Goal: Information Seeking & Learning: Find specific fact

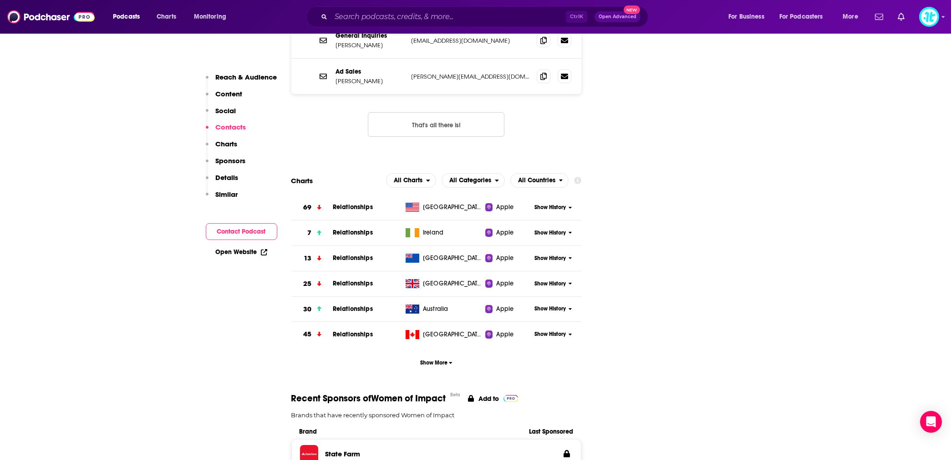
scroll to position [1132, 0]
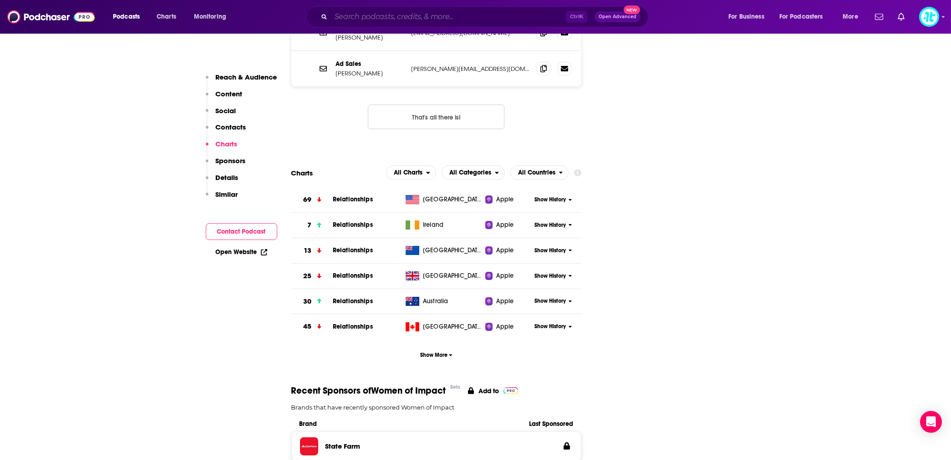
click at [365, 11] on input "Search podcasts, credits, & more..." at bounding box center [448, 17] width 235 height 15
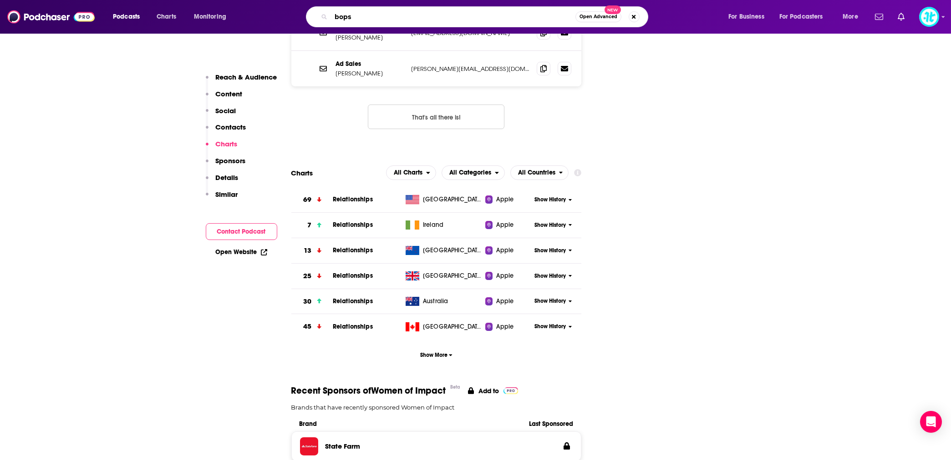
type input "[PERSON_NAME]"
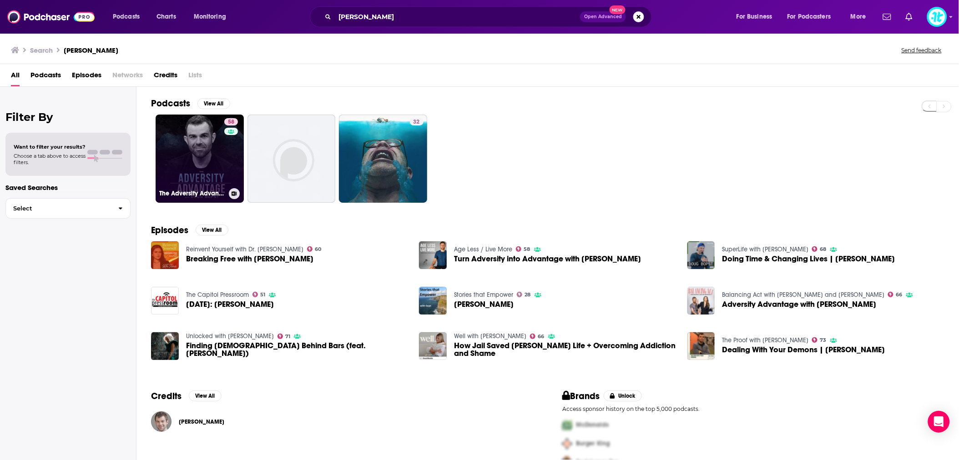
click at [213, 150] on link "58 The Adversity Advantage with [PERSON_NAME]" at bounding box center [200, 159] width 88 height 88
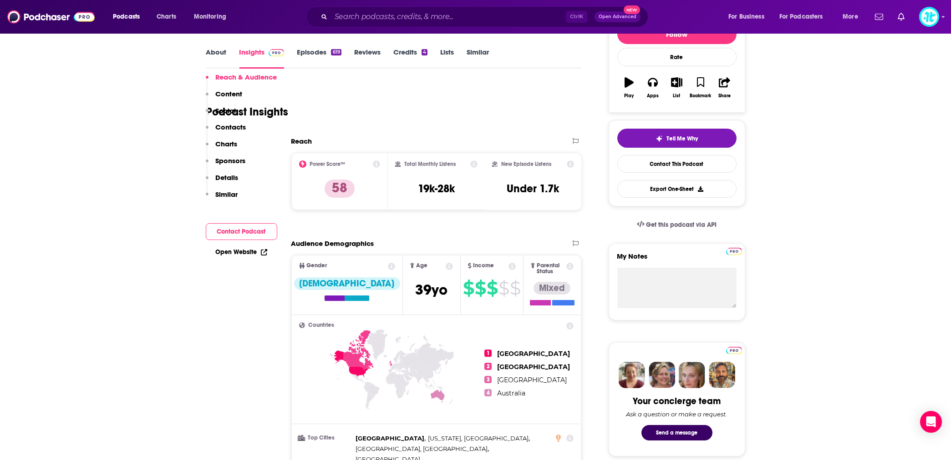
scroll to position [81, 0]
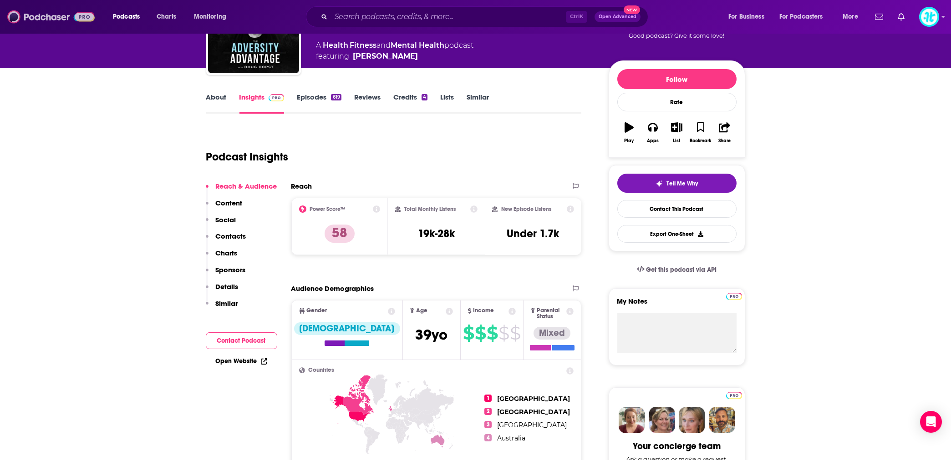
click at [58, 12] on img at bounding box center [50, 16] width 87 height 17
